Goal: Task Accomplishment & Management: Use online tool/utility

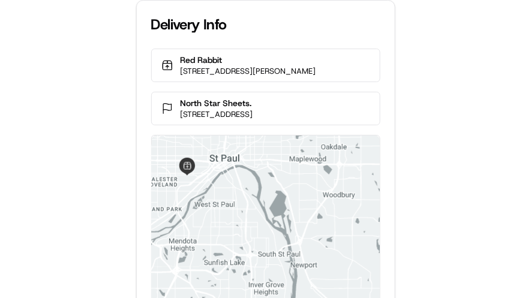
click at [61, 92] on div "Delivery Info Red Rabbit [STREET_ADDRESS][PERSON_NAME] North Star Sheets. [STRE…" at bounding box center [265, 149] width 531 height 298
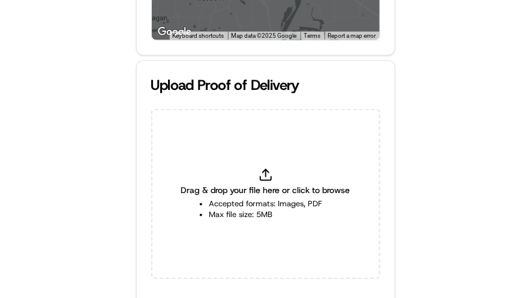
scroll to position [333, 0]
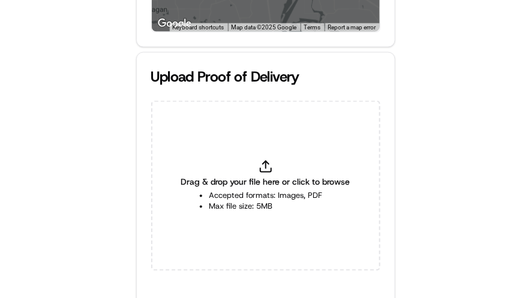
click at [259, 179] on span "Drag & drop your file here or click to browse" at bounding box center [265, 182] width 169 height 12
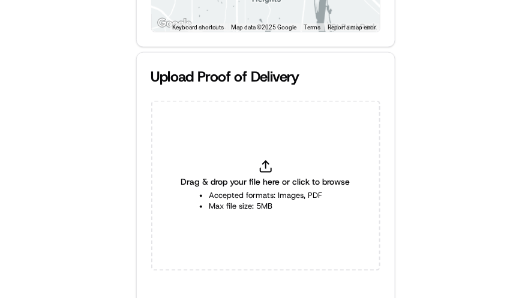
type input "C:\fakepath\fbce4cb946814e7fac43116fba64ee85.jpg"
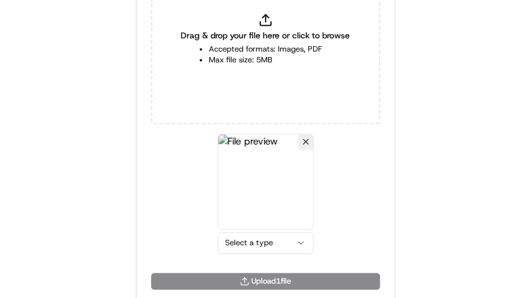
scroll to position [485, 0]
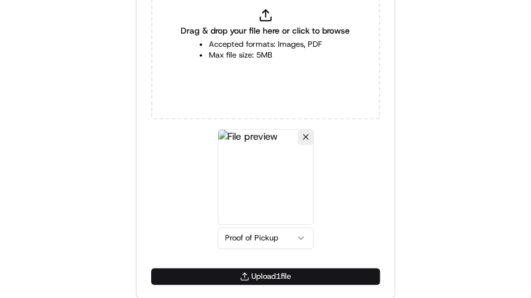
click at [263, 274] on button "Upload 1 file" at bounding box center [265, 276] width 229 height 17
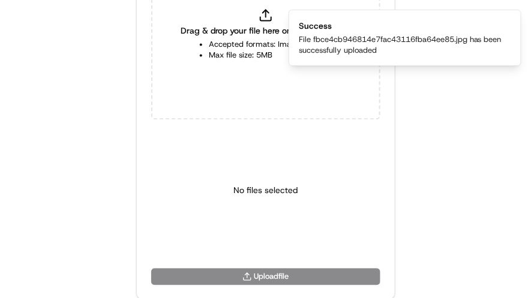
click at [240, 32] on span "Drag & drop your file here or click to browse" at bounding box center [265, 31] width 169 height 12
type input "C:\fakepath\34084dff7d10424aae6a26fbbc33a1db.jpg"
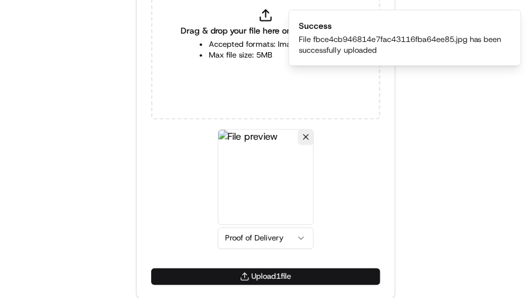
click at [280, 275] on button "Upload 1 file" at bounding box center [265, 276] width 229 height 17
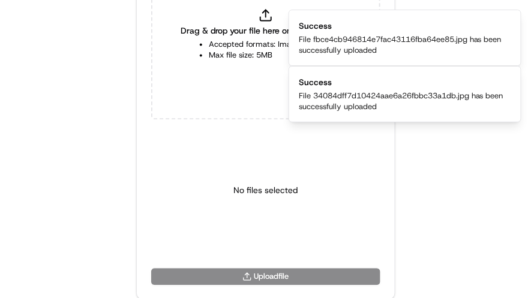
drag, startPoint x: 466, startPoint y: 161, endPoint x: 442, endPoint y: 131, distance: 38.4
